Goal: Transaction & Acquisition: Subscribe to service/newsletter

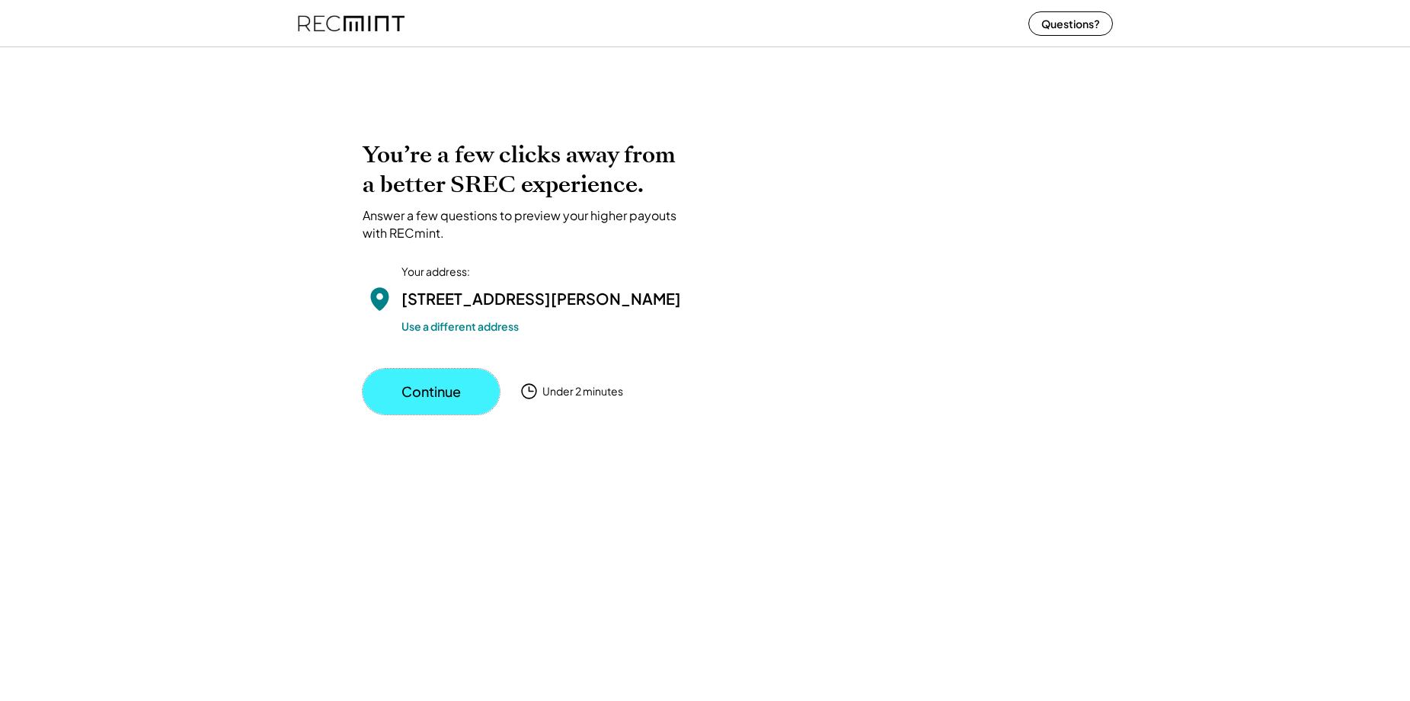
click at [435, 413] on button "Continue" at bounding box center [431, 392] width 137 height 46
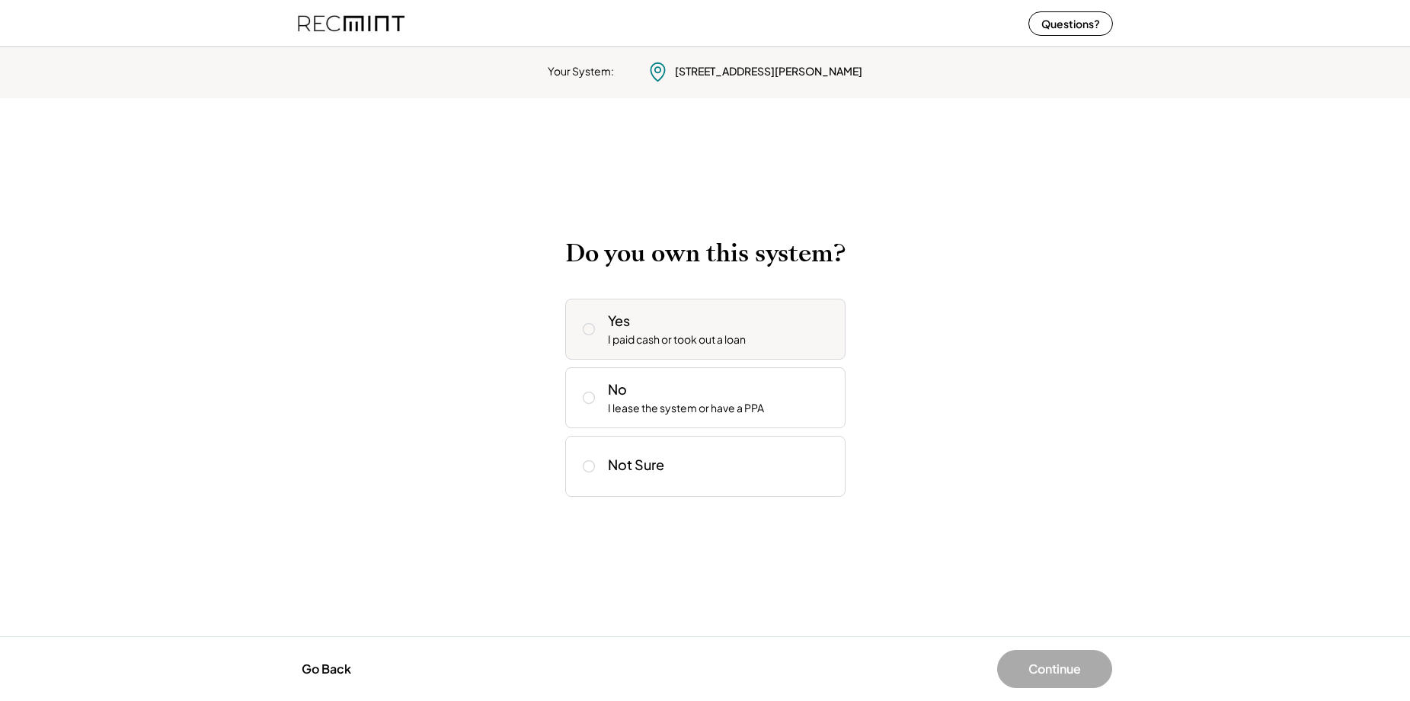
click at [587, 331] on icon at bounding box center [588, 328] width 15 height 15
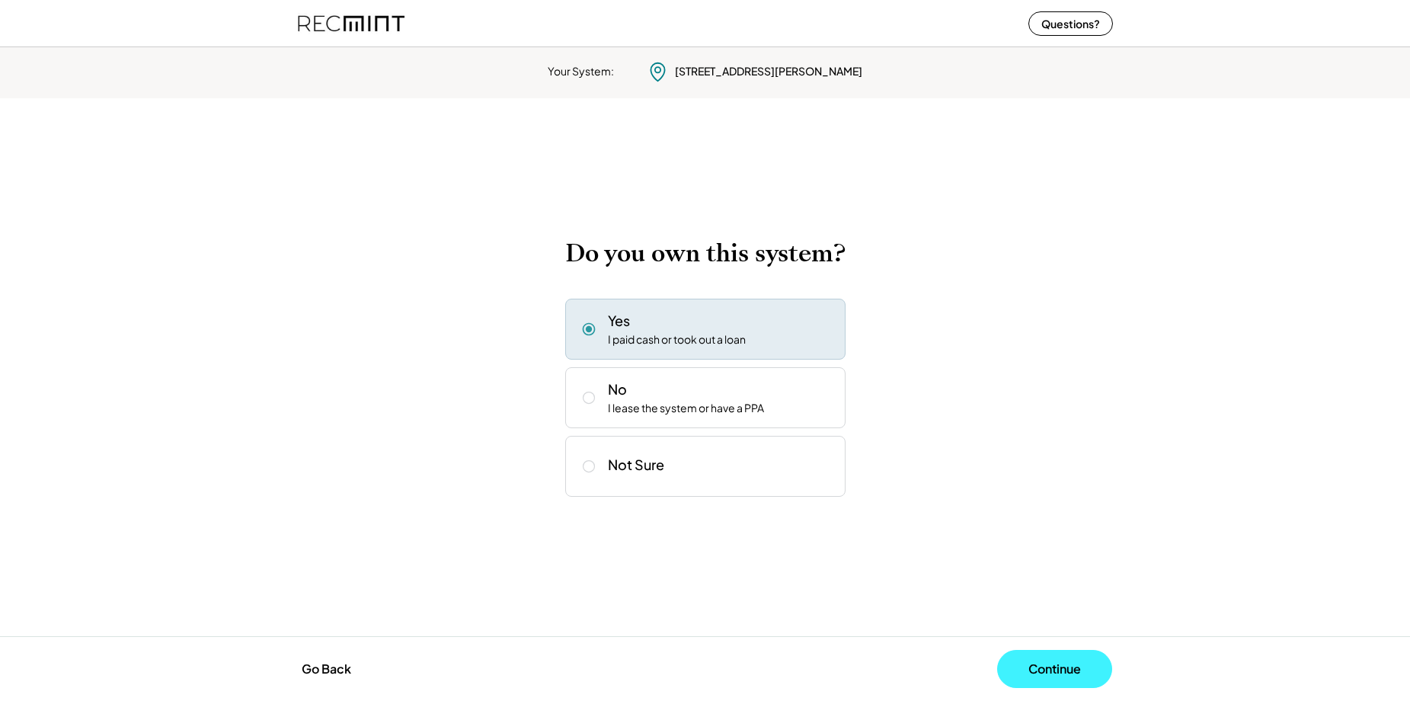
click at [1073, 667] on button "Continue" at bounding box center [1054, 669] width 115 height 38
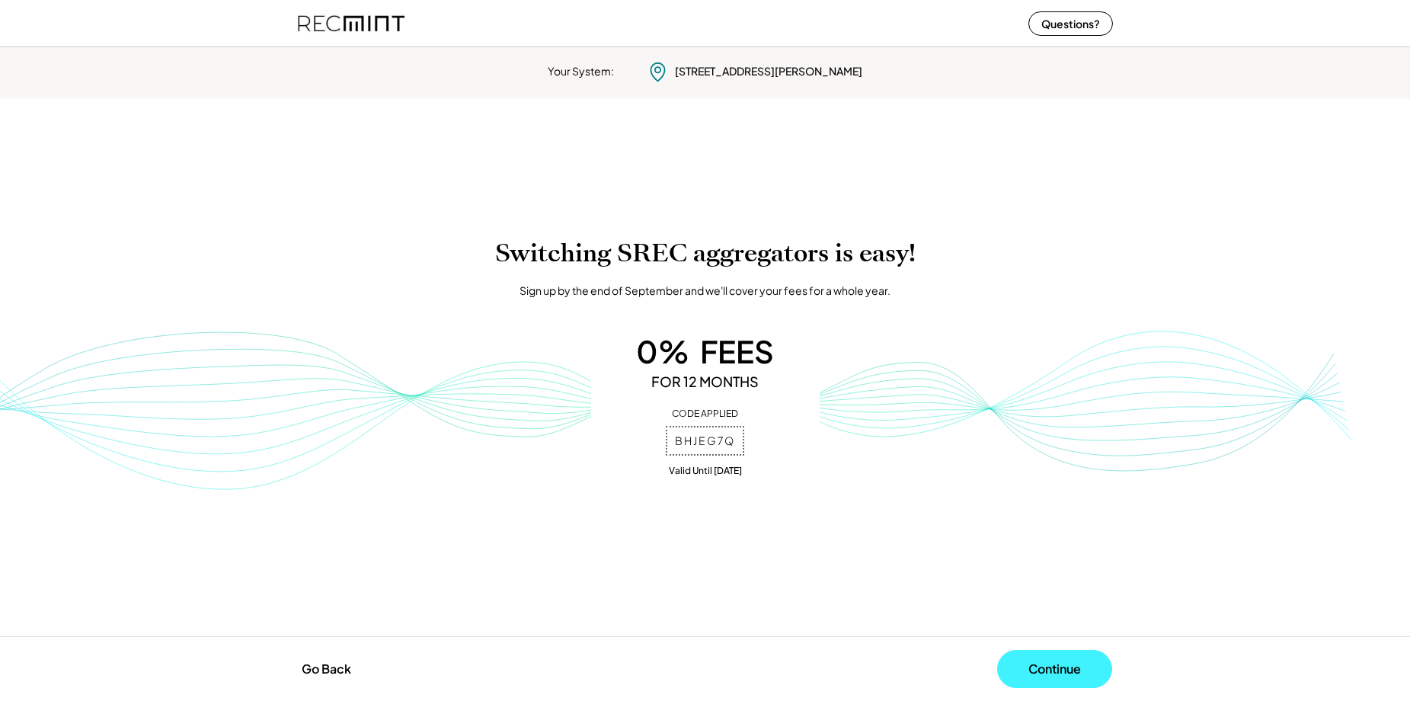
click at [1047, 672] on button "Continue" at bounding box center [1054, 669] width 115 height 38
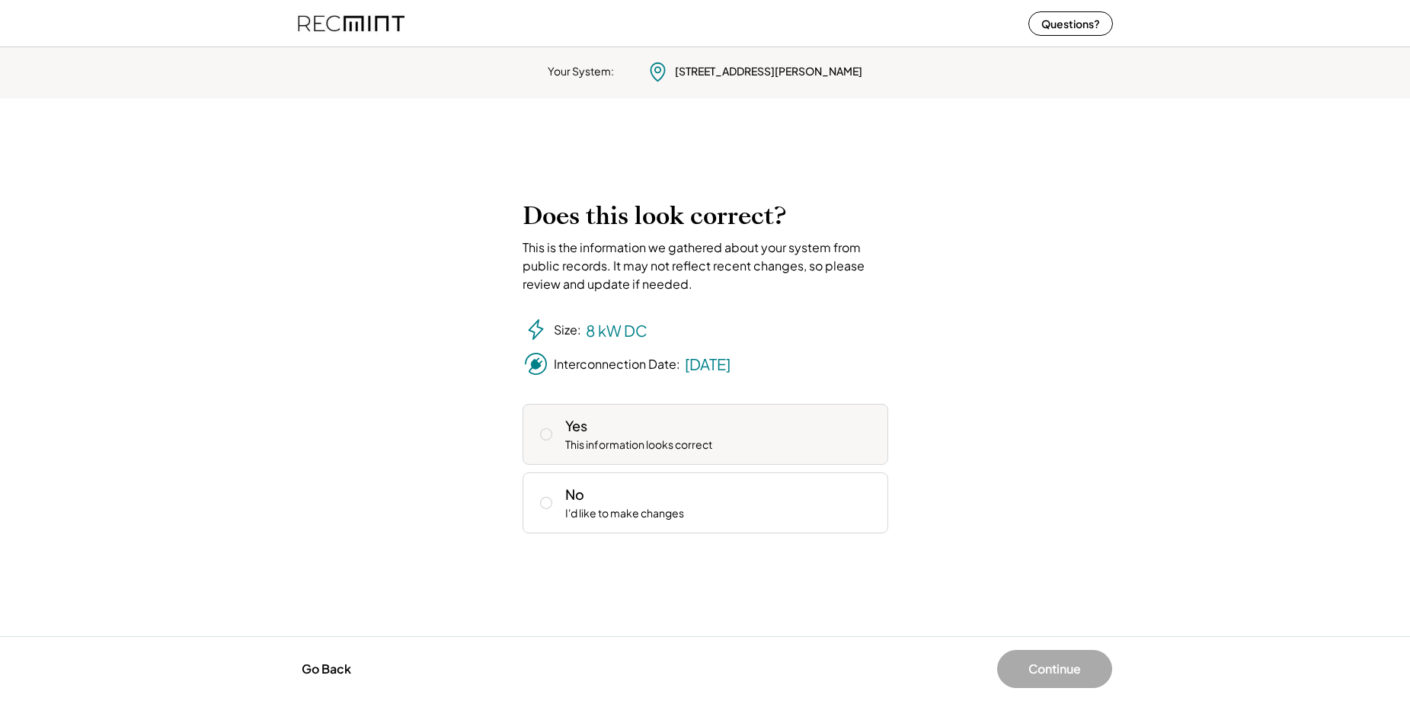
click at [544, 433] on icon at bounding box center [546, 434] width 15 height 15
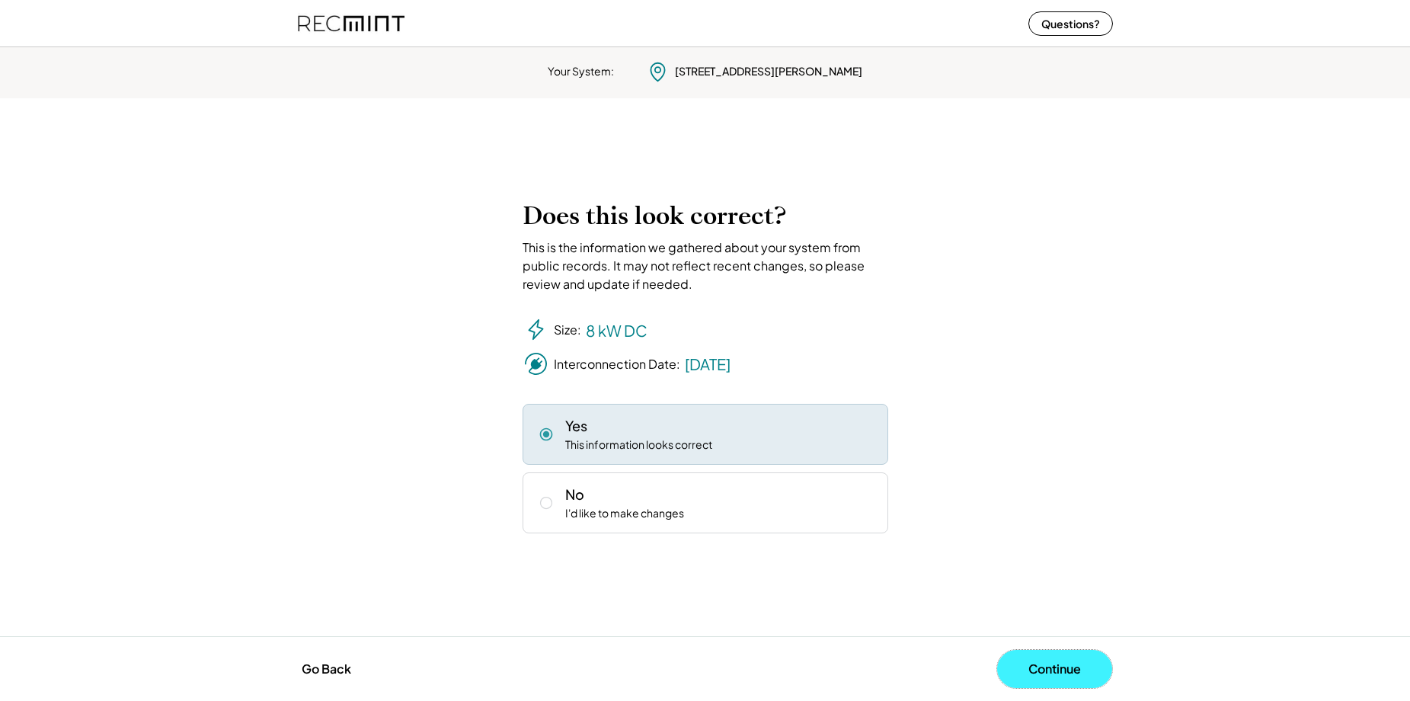
click at [1050, 667] on button "Continue" at bounding box center [1054, 669] width 115 height 38
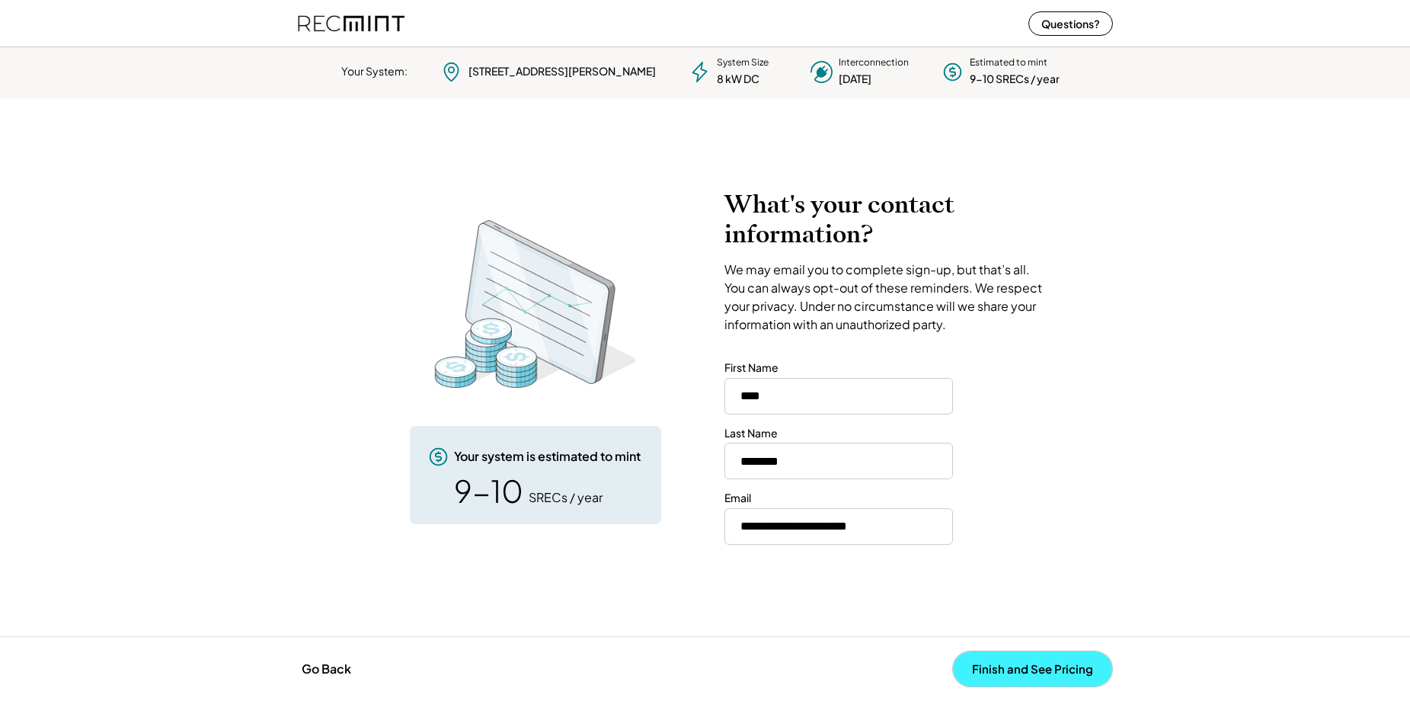
click at [1053, 667] on button "Finish and See Pricing" at bounding box center [1032, 668] width 159 height 35
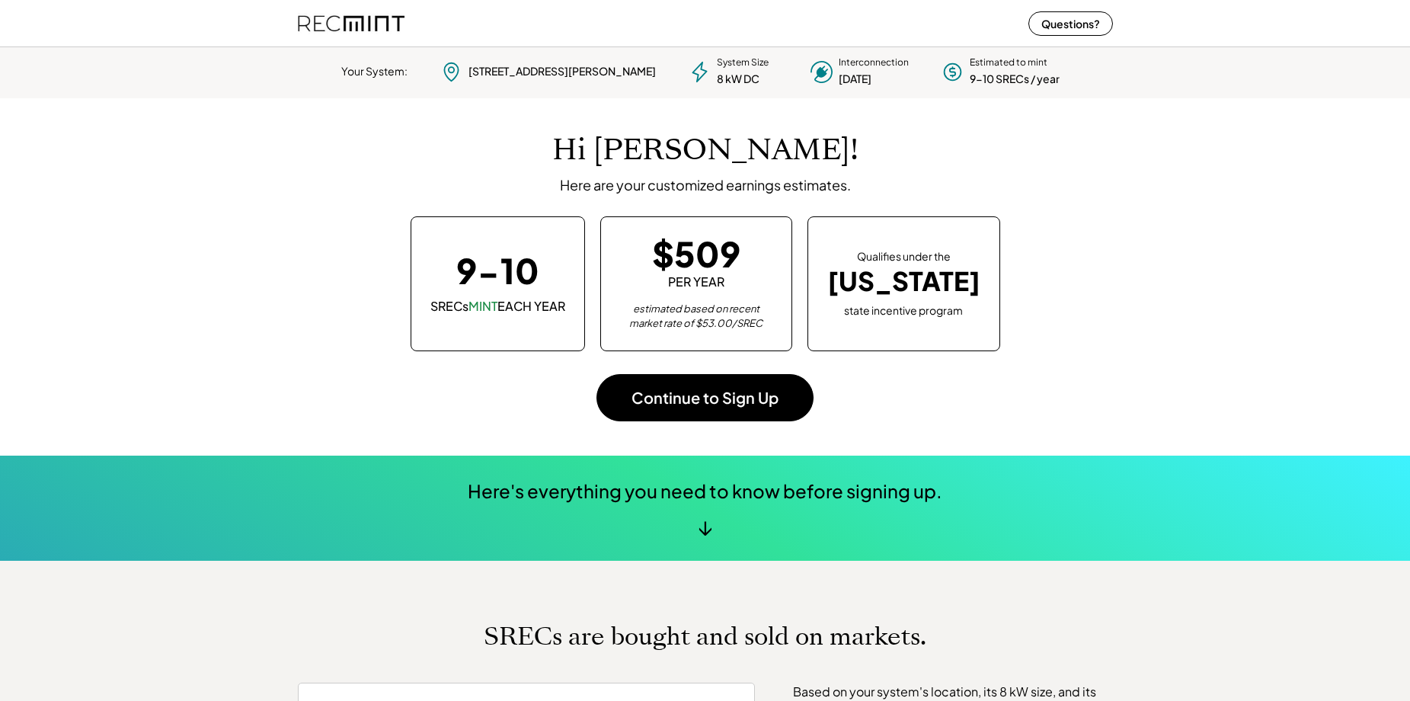
scroll to position [214, 425]
